Goal: Task Accomplishment & Management: Use online tool/utility

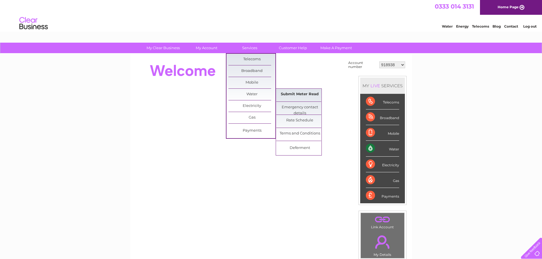
click at [302, 95] on link "Submit Meter Read" at bounding box center [300, 94] width 47 height 11
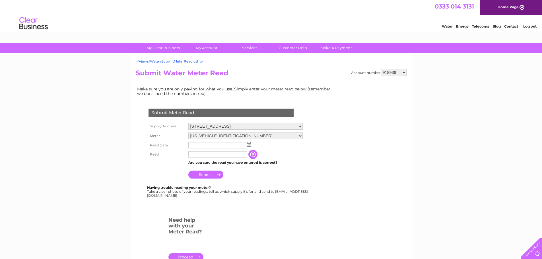
click at [397, 73] on select "918938 927106 930247 934594 934597 941698 979159 989143 994306 1094838 1096227 …" at bounding box center [394, 72] width 26 height 7
select select "927106"
click at [381, 69] on select "918938 927106 930247 934594 934597 941698 979159 989143 994306 1094838 1096227 …" at bounding box center [394, 72] width 26 height 7
click at [211, 126] on select "34 Carrick Street, Ayr, Ayrshire, KA7 1NS 14a Carrick Street, Ayr, KA7 1NS 175 …" at bounding box center [248, 126] width 119 height 7
select select "402300"
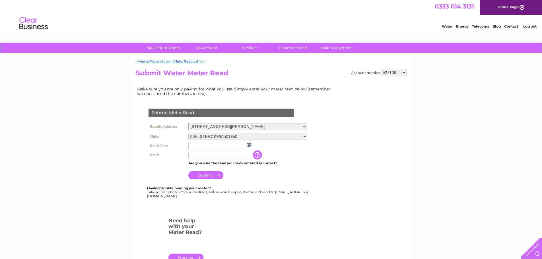
click at [189, 123] on select "34 Carrick Street, Ayr, Ayrshire, KA7 1NS 14a Carrick Street, Ayr, KA7 1NS 175 …" at bounding box center [248, 126] width 119 height 7
click at [281, 138] on select "06ELSTERCK96A501950" at bounding box center [248, 136] width 119 height 7
drag, startPoint x: 0, startPoint y: 0, endPoint x: 282, endPoint y: 136, distance: 313.3
click at [282, 136] on select "06ELSTER16M266656" at bounding box center [248, 136] width 119 height 7
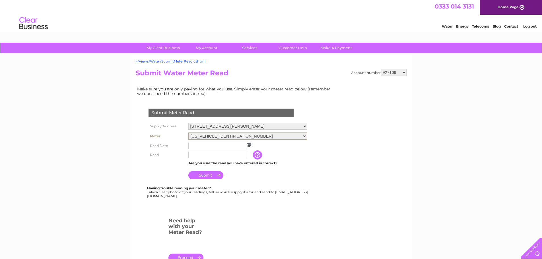
click at [249, 145] on img at bounding box center [249, 145] width 4 height 5
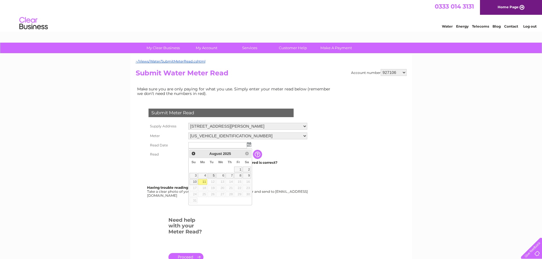
click at [214, 176] on link "5" at bounding box center [212, 176] width 8 height 6
type input "2025/08/05"
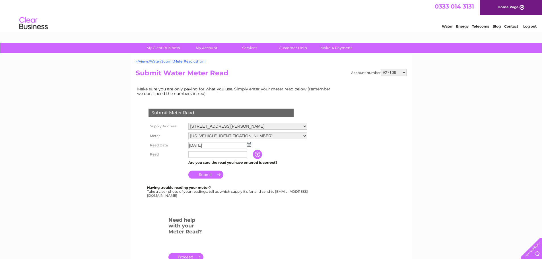
click at [200, 153] on input "text" at bounding box center [218, 154] width 59 height 6
type input "7256"
click at [211, 174] on input "Submit" at bounding box center [206, 175] width 35 height 8
